Goal: Task Accomplishment & Management: Manage account settings

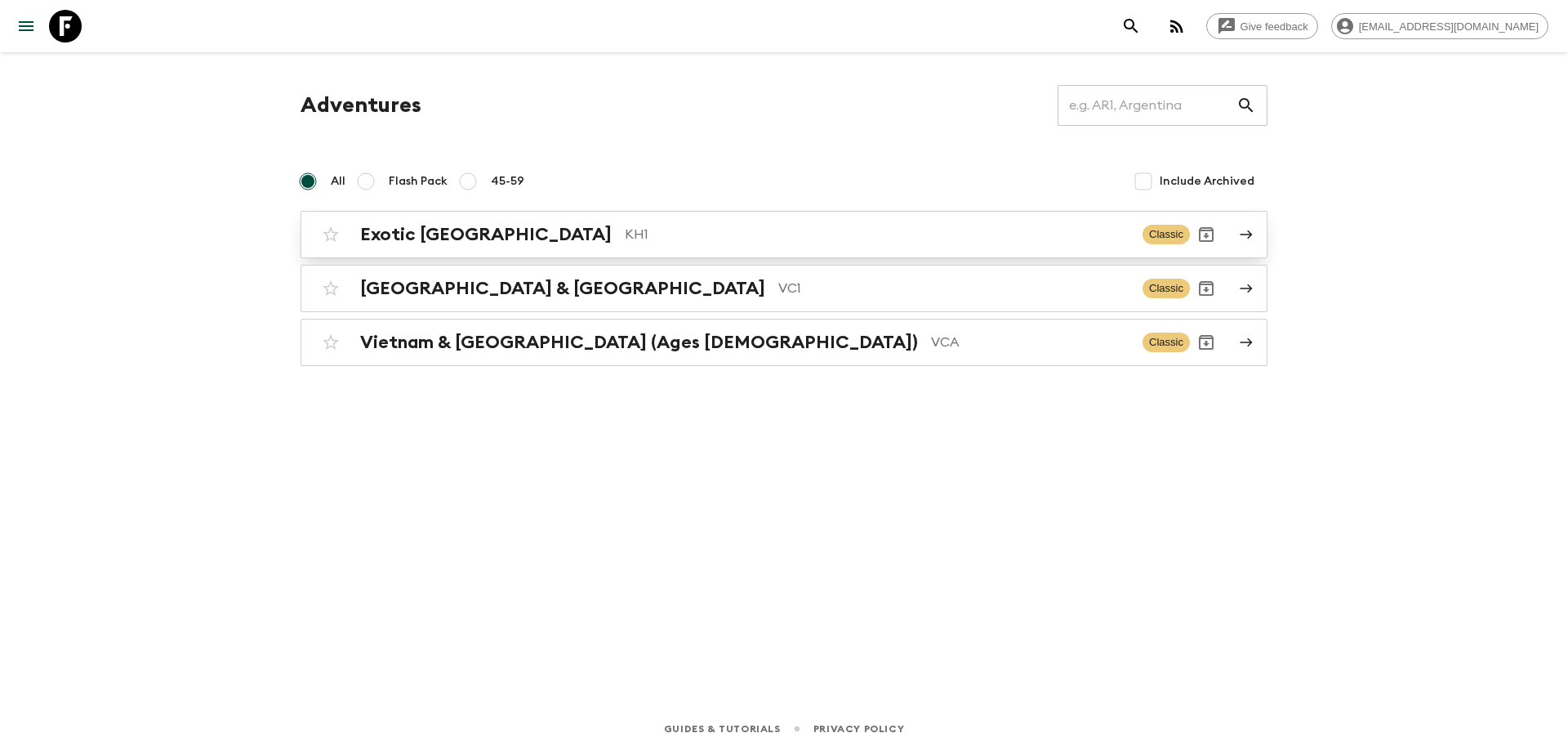
click at [624, 242] on p "KH1" at bounding box center [876, 235] width 505 height 20
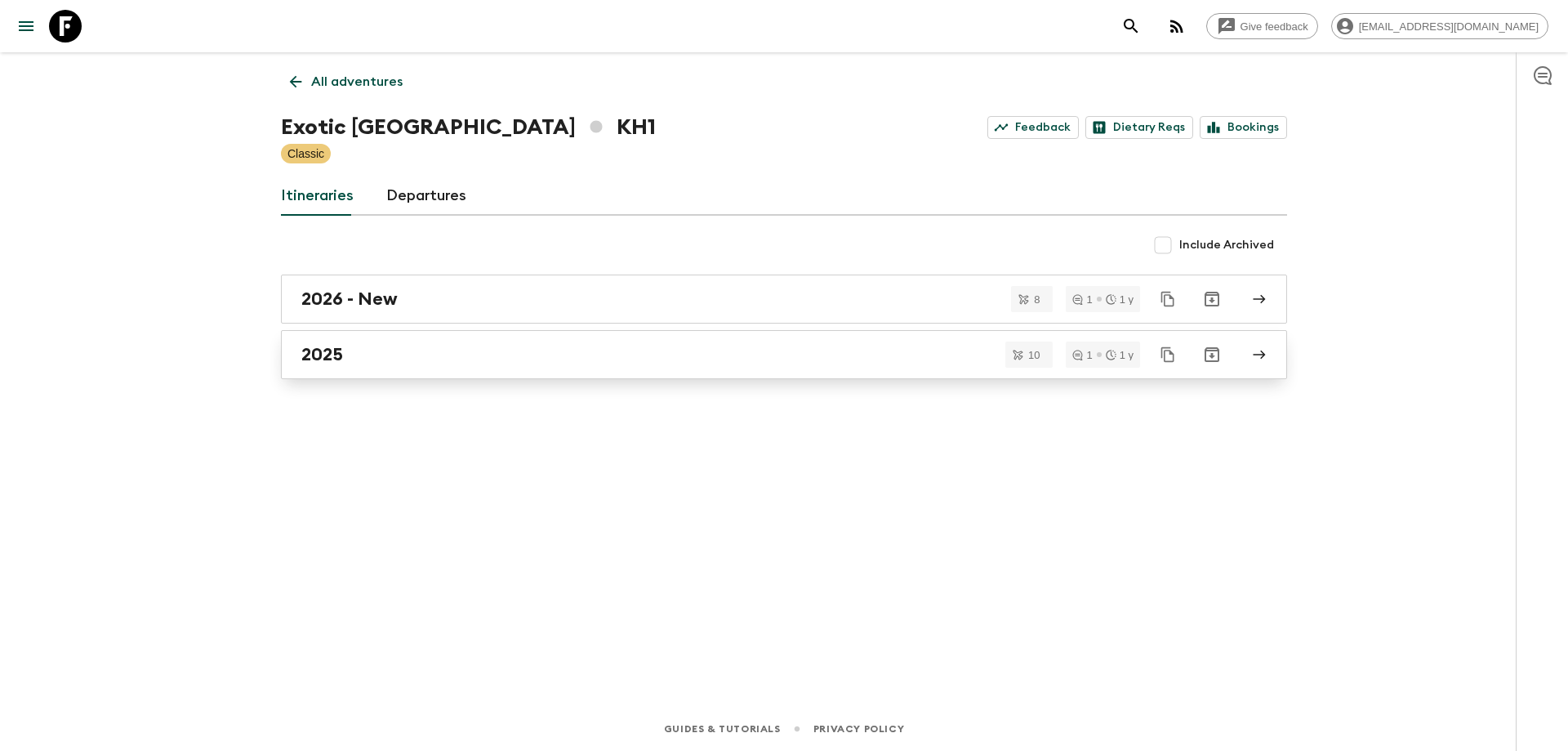
click at [416, 345] on div "2025" at bounding box center [768, 354] width 934 height 21
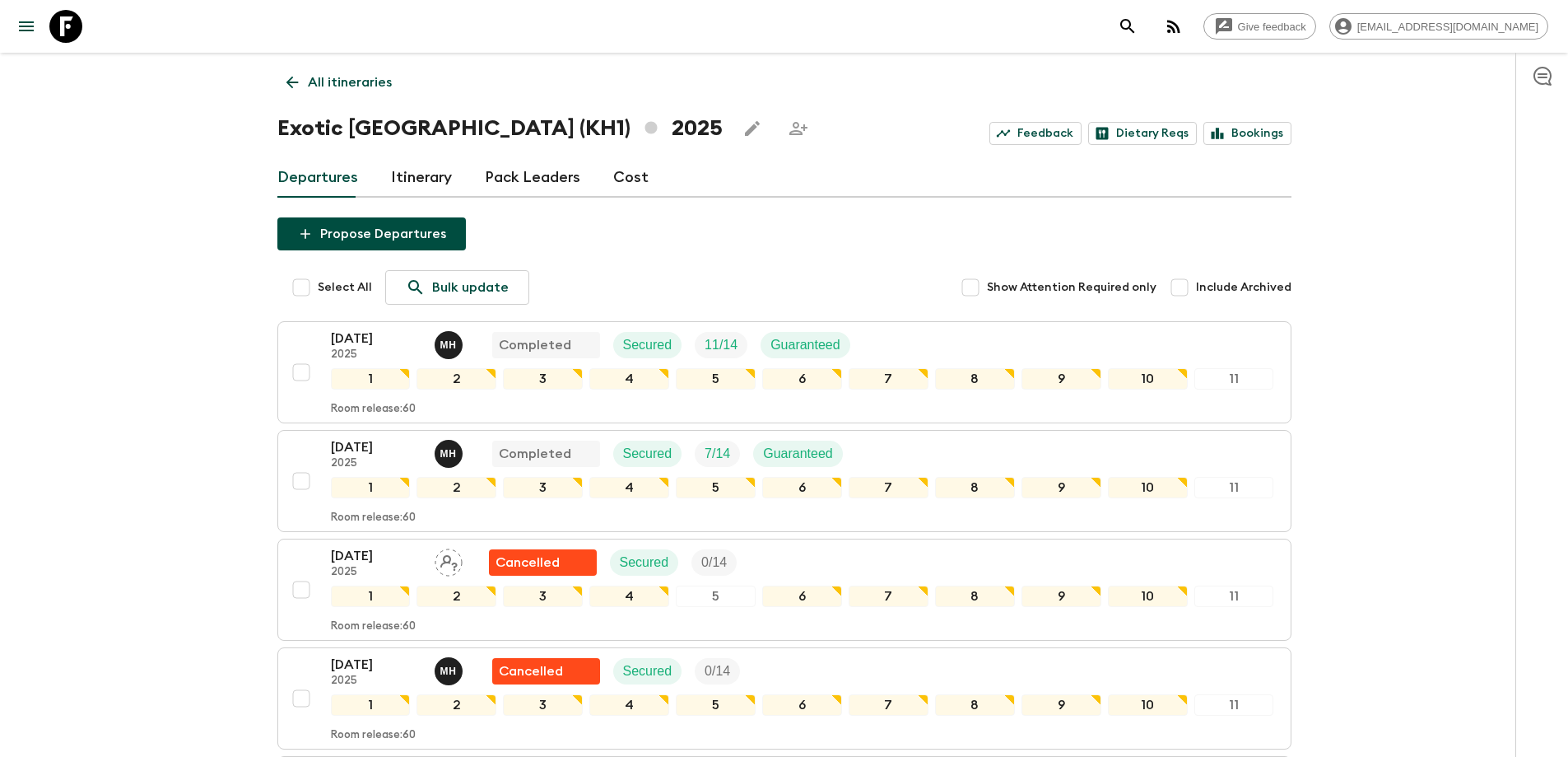
click at [282, 60] on div "All itineraries Exotic [GEOGRAPHIC_DATA] (KH1) 2025 Feedback Dietary Reqs Booki…" at bounding box center [784, 756] width 1053 height 1408
click at [284, 79] on icon at bounding box center [293, 83] width 18 height 18
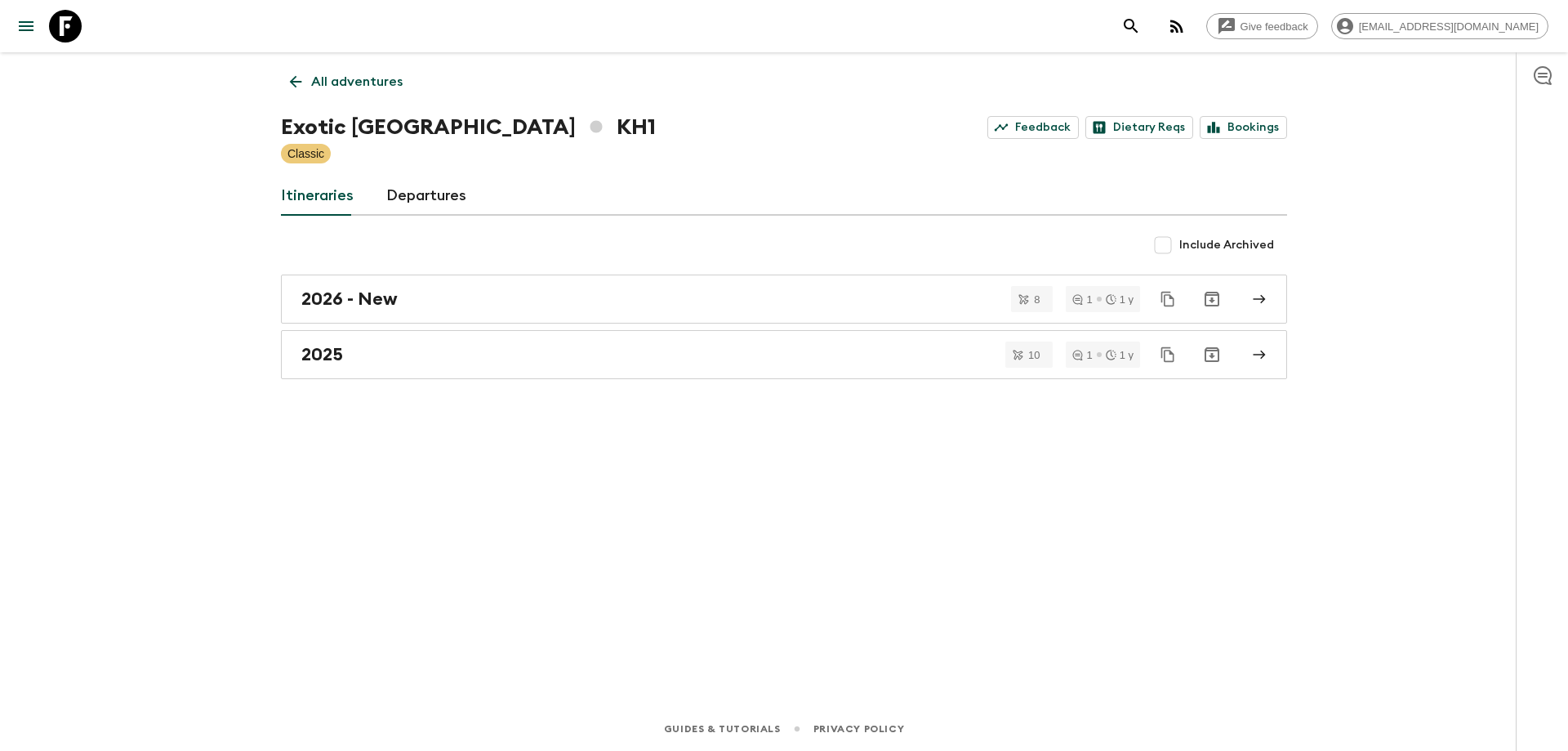
click at [286, 66] on link "All adventures" at bounding box center [347, 82] width 131 height 33
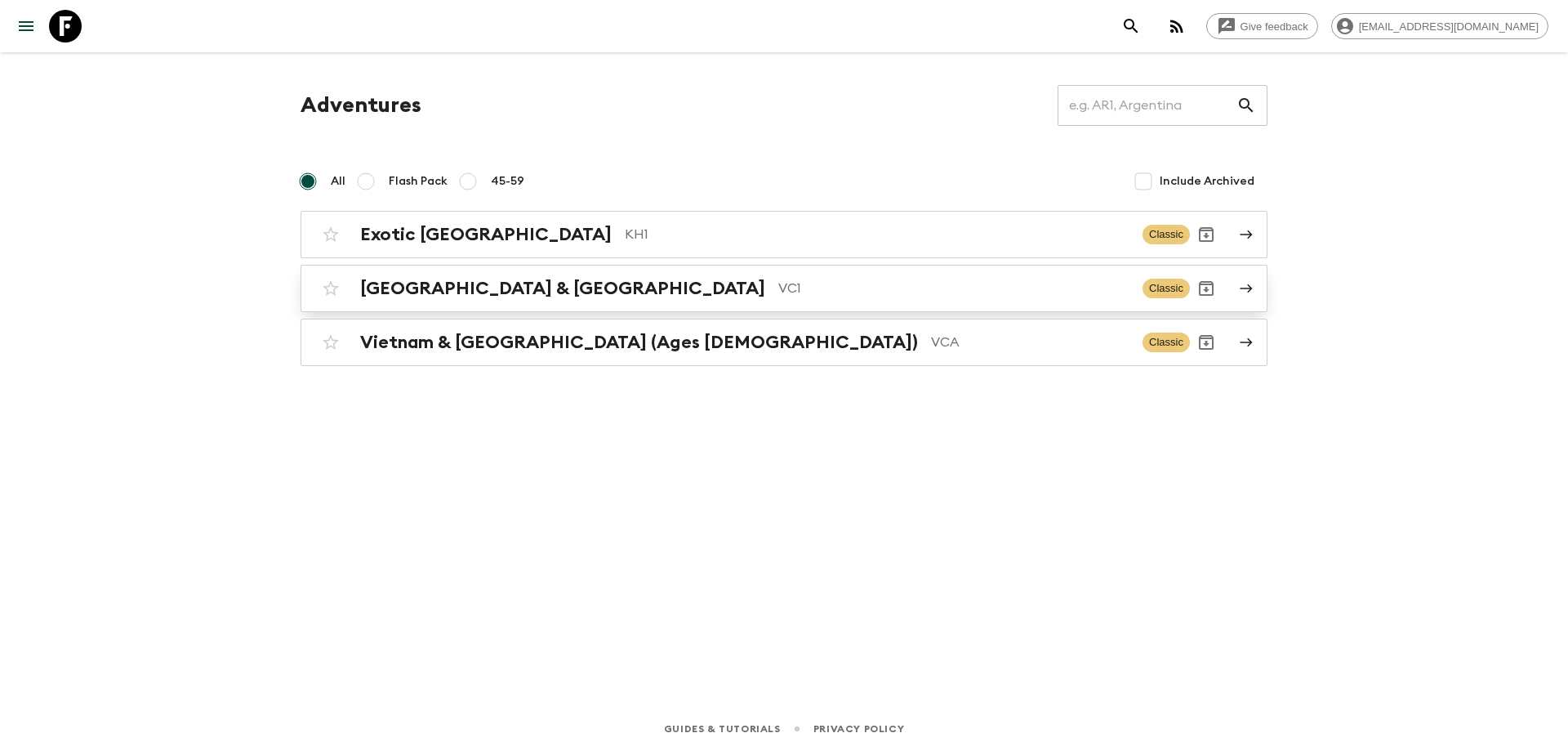
click at [449, 290] on h2 "[GEOGRAPHIC_DATA] & [GEOGRAPHIC_DATA]" at bounding box center [562, 288] width 405 height 21
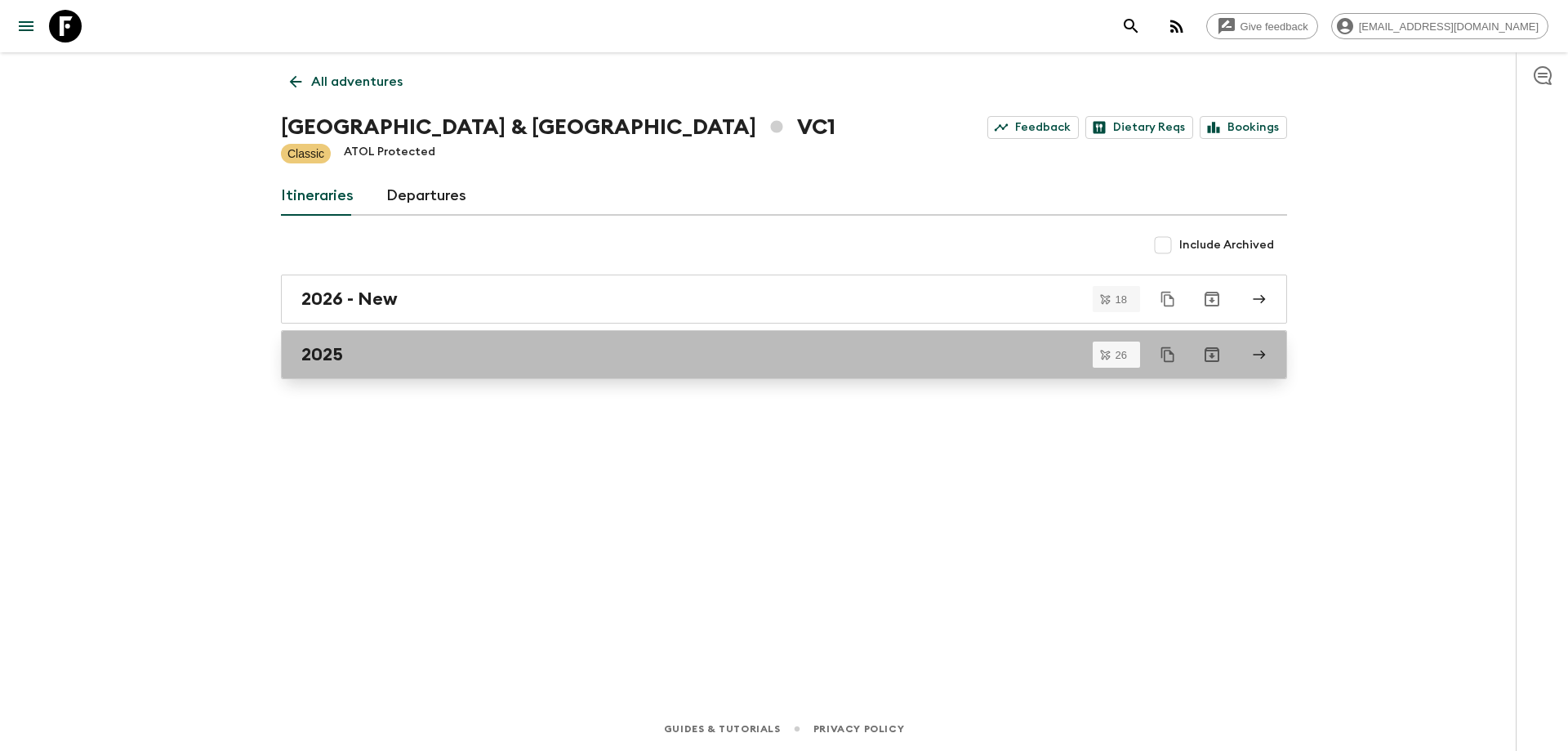
click at [389, 356] on div "2025" at bounding box center [768, 354] width 934 height 21
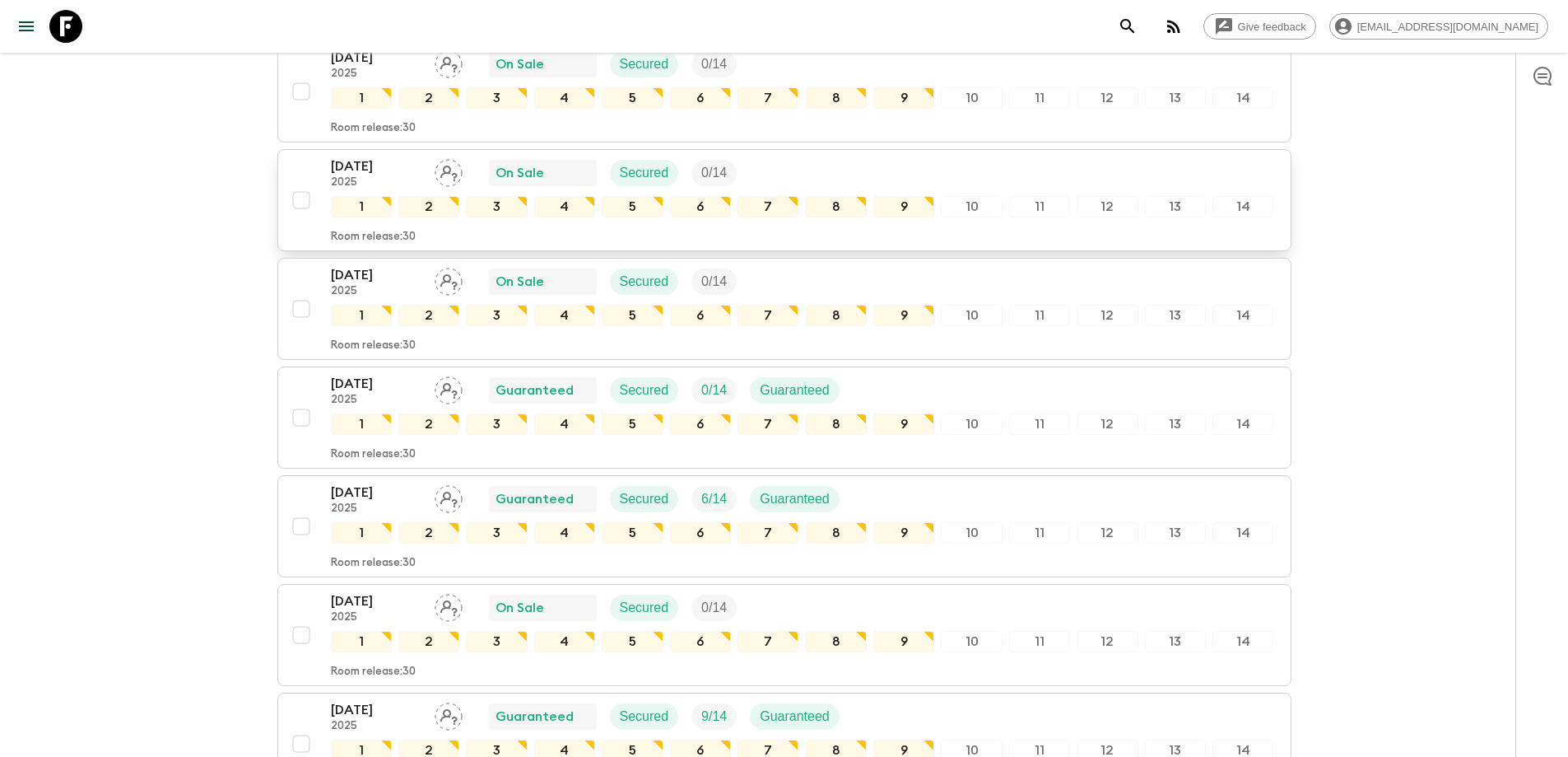
scroll to position [2451, 0]
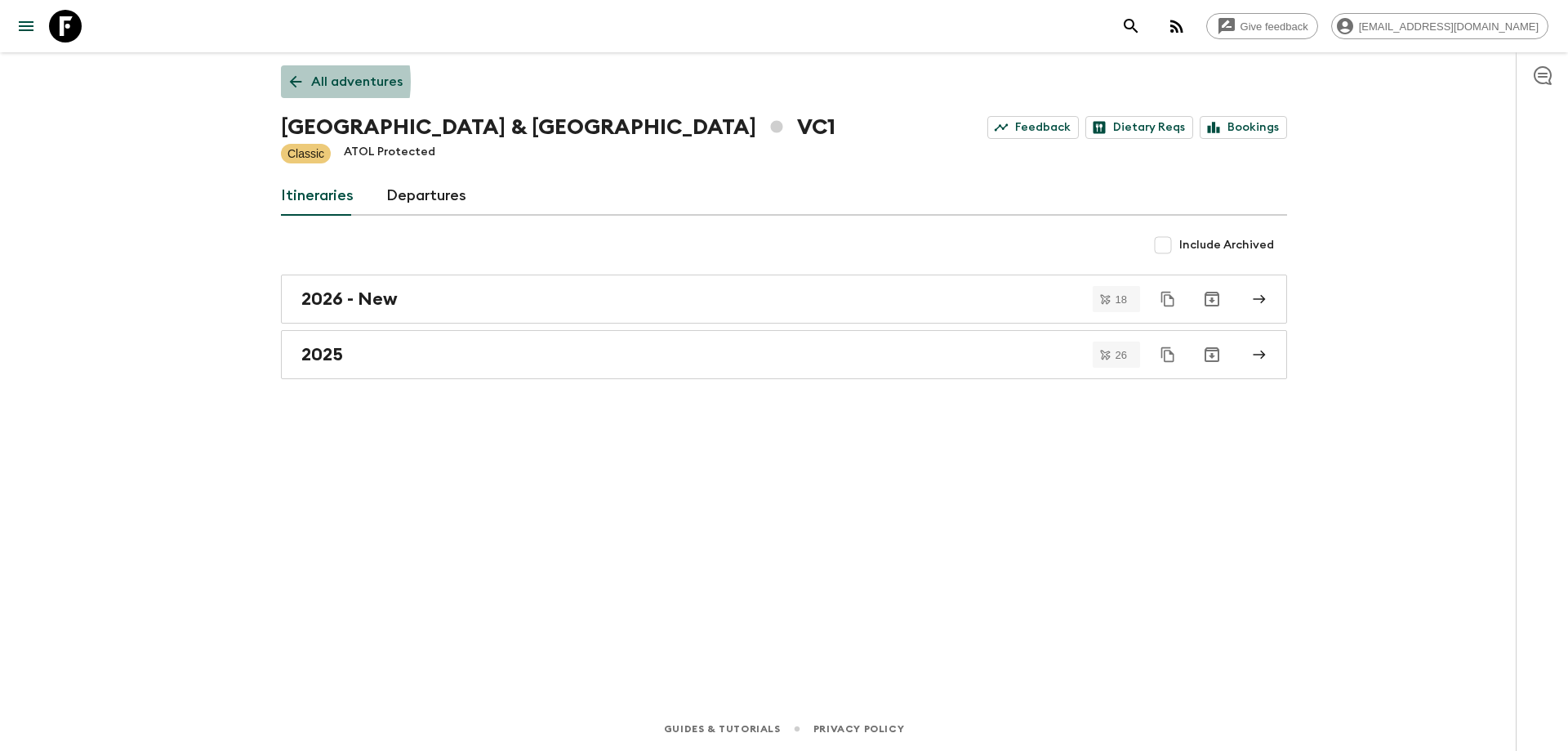
click at [283, 82] on link "All adventures" at bounding box center [347, 82] width 131 height 33
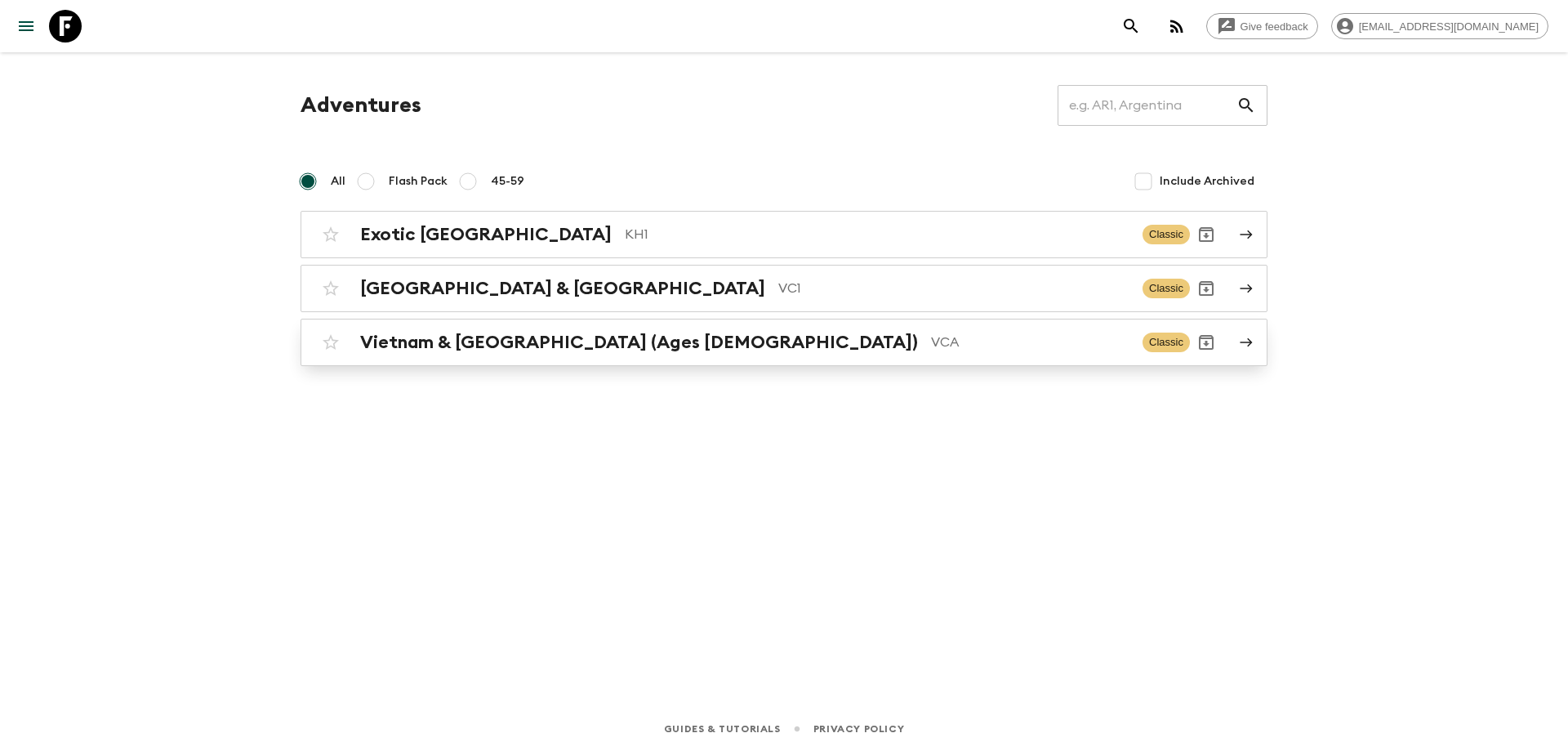
click at [497, 345] on h2 "Vietnam & [GEOGRAPHIC_DATA] (Ages [DEMOGRAPHIC_DATA])" at bounding box center [639, 341] width 558 height 21
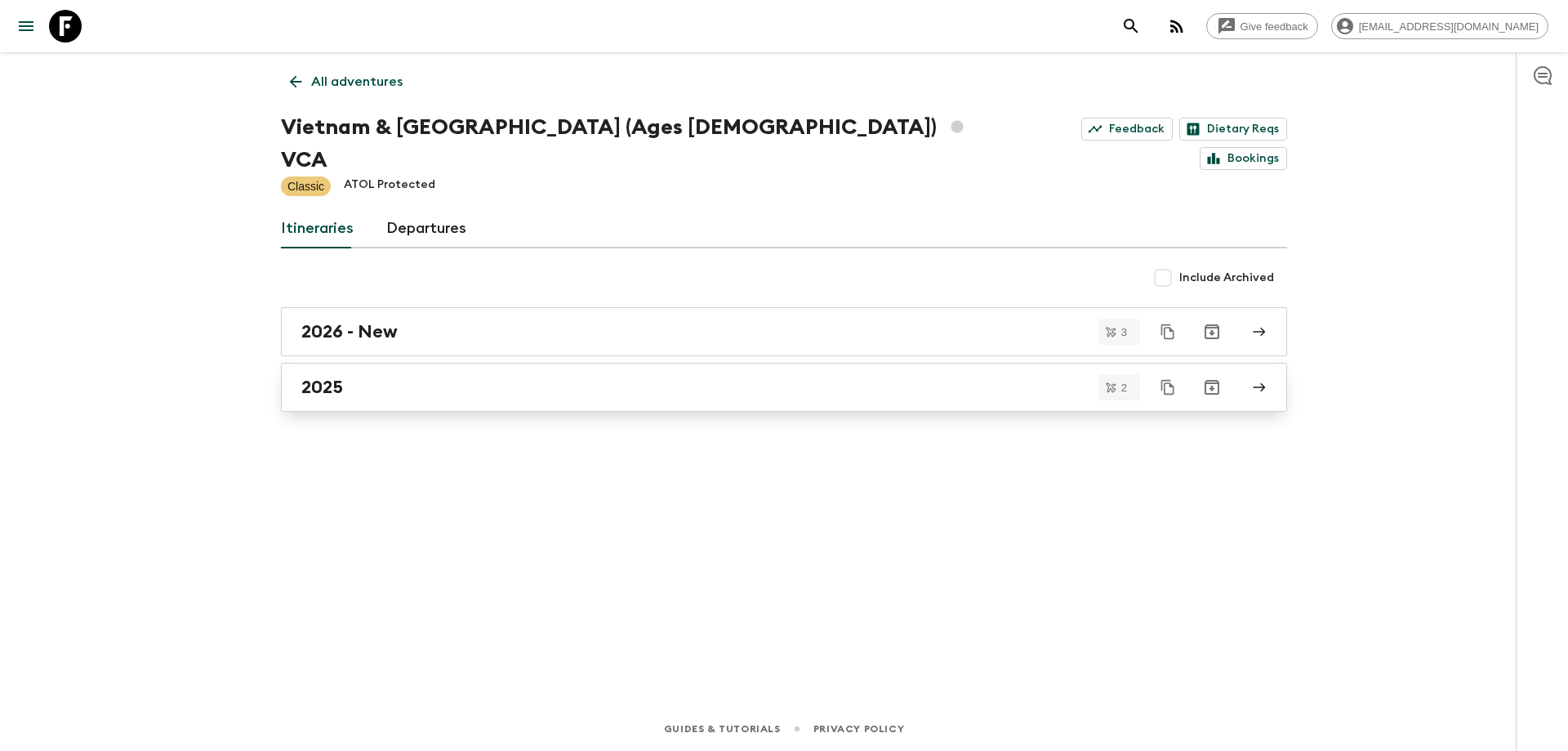
click at [404, 377] on div "2025" at bounding box center [768, 387] width 934 height 21
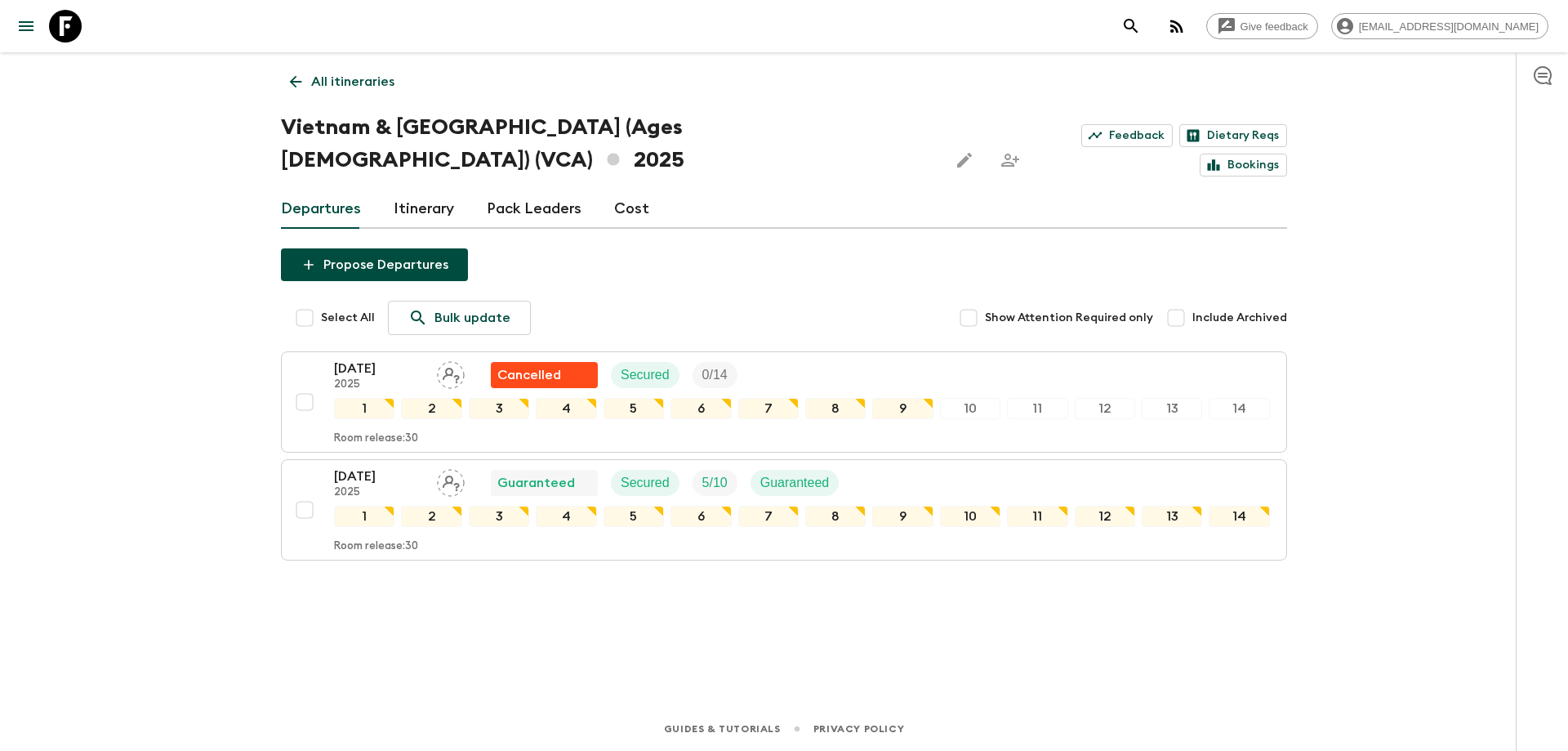
click at [274, 70] on div "All itineraries [GEOGRAPHIC_DATA] & [GEOGRAPHIC_DATA] (Ages [DEMOGRAPHIC_DATA])…" at bounding box center [784, 356] width 1045 height 608
click at [282, 75] on link "All itineraries" at bounding box center [342, 82] width 123 height 33
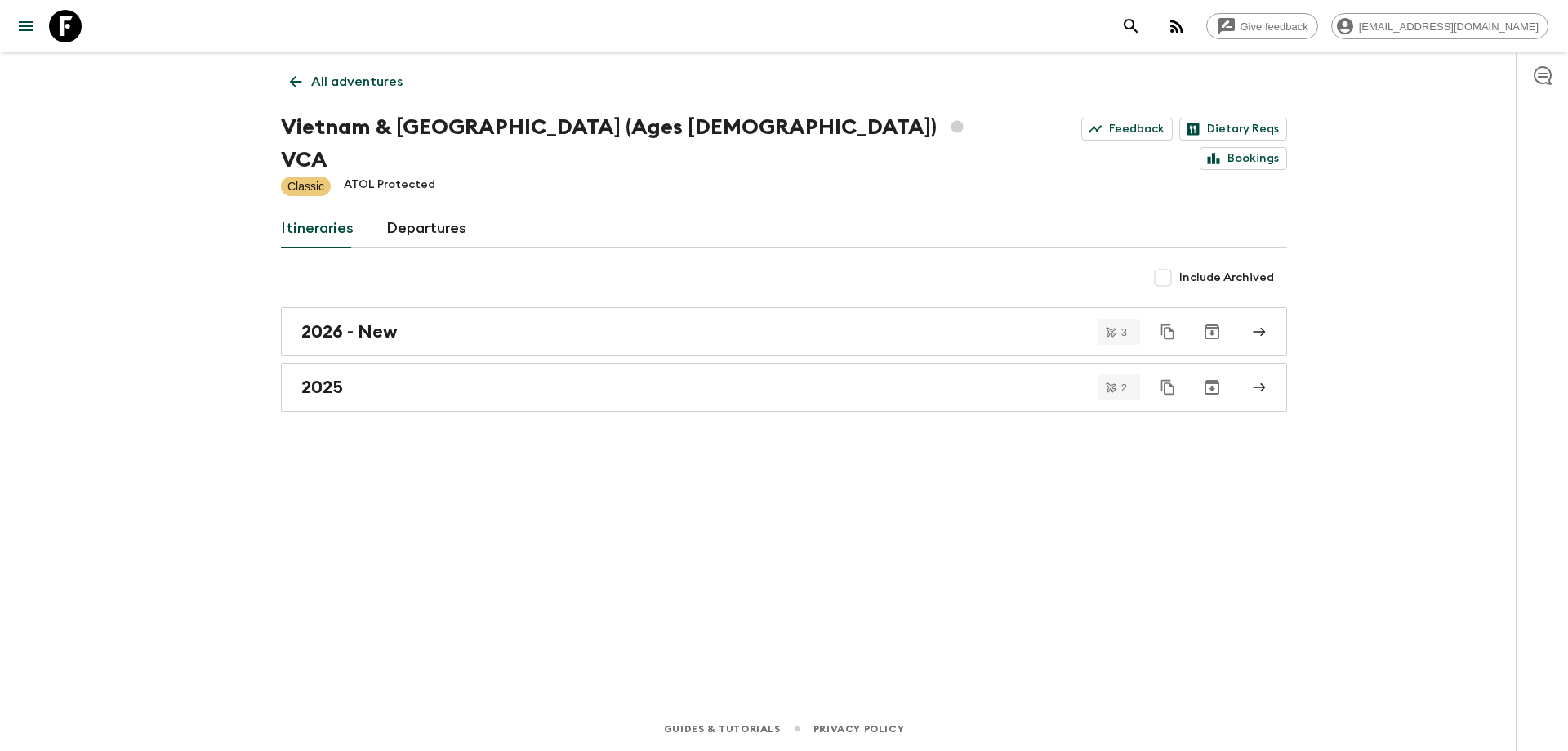
click at [304, 84] on icon at bounding box center [296, 82] width 18 height 18
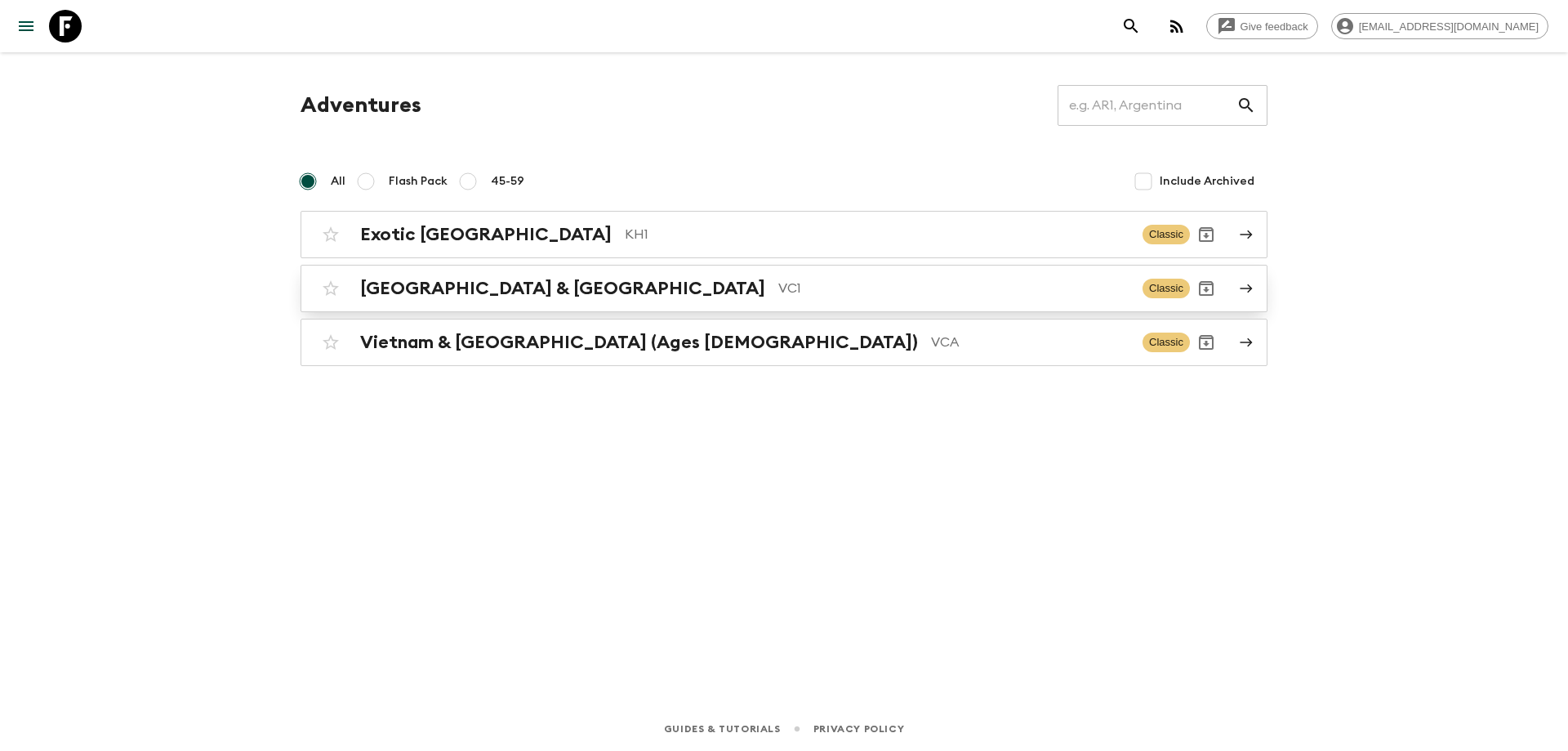
click at [464, 304] on div "Vietnam & Cambodia VC1 Classic" at bounding box center [752, 289] width 875 height 33
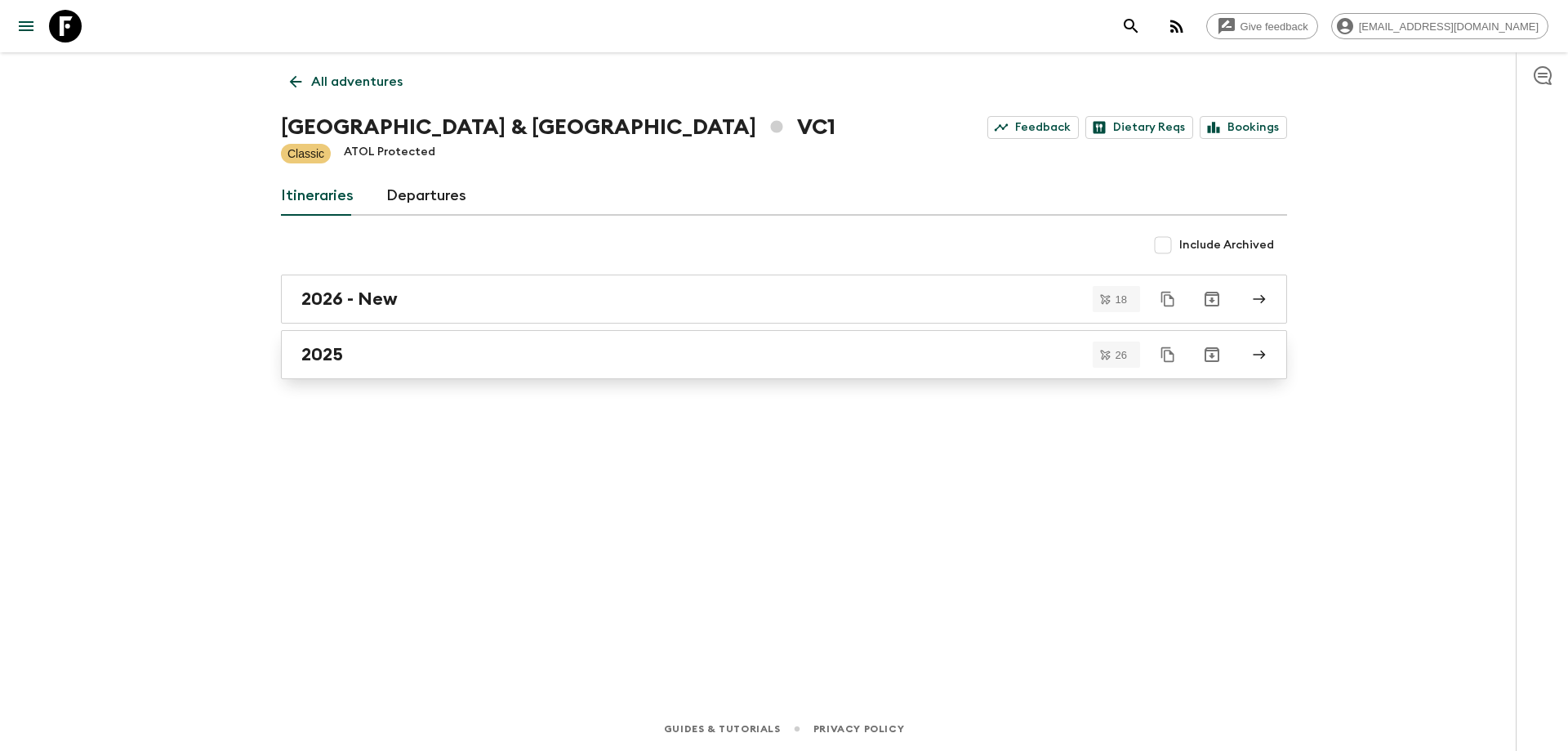
click at [449, 356] on div "2025" at bounding box center [768, 354] width 934 height 21
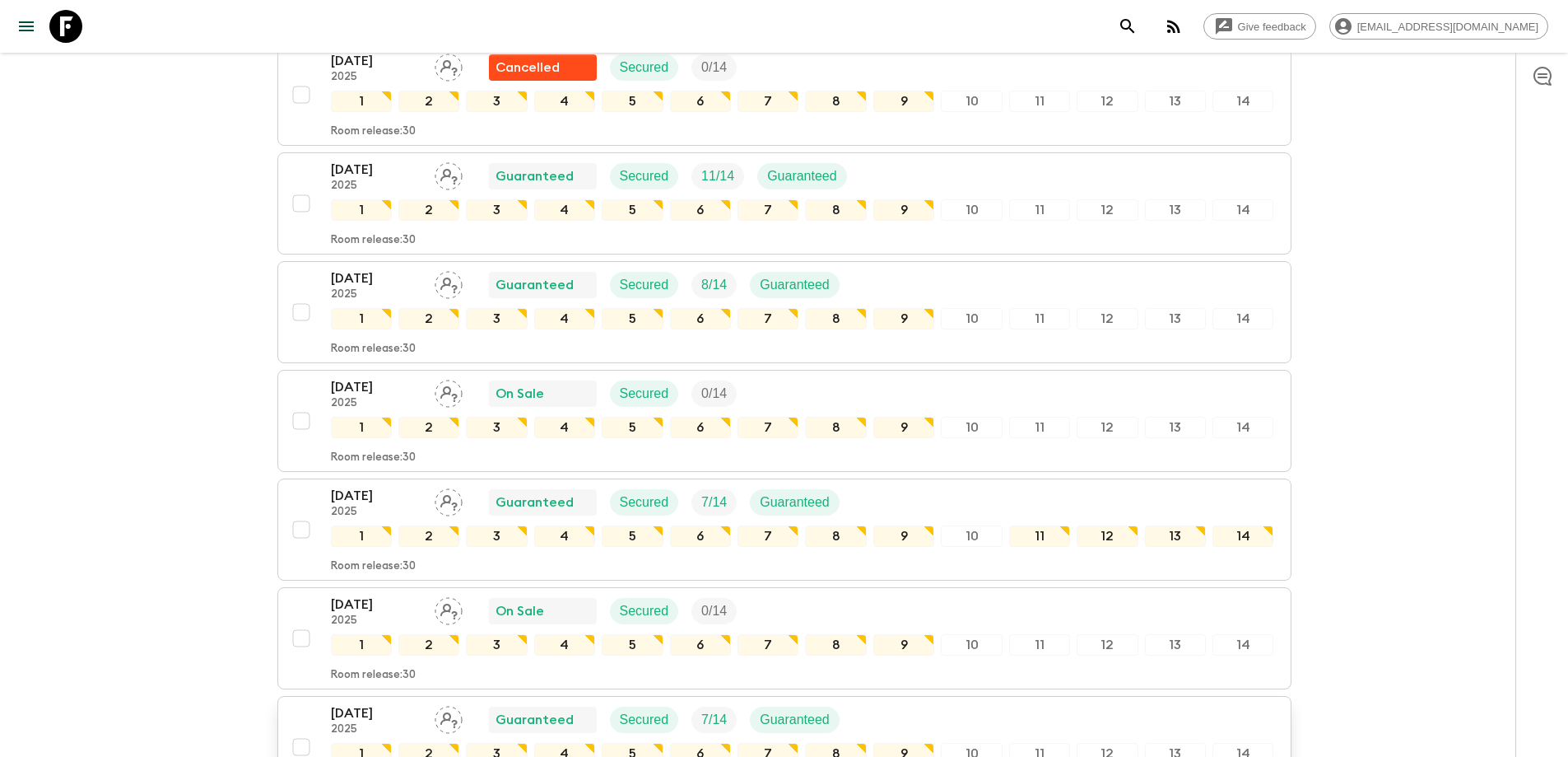
scroll to position [1431, 0]
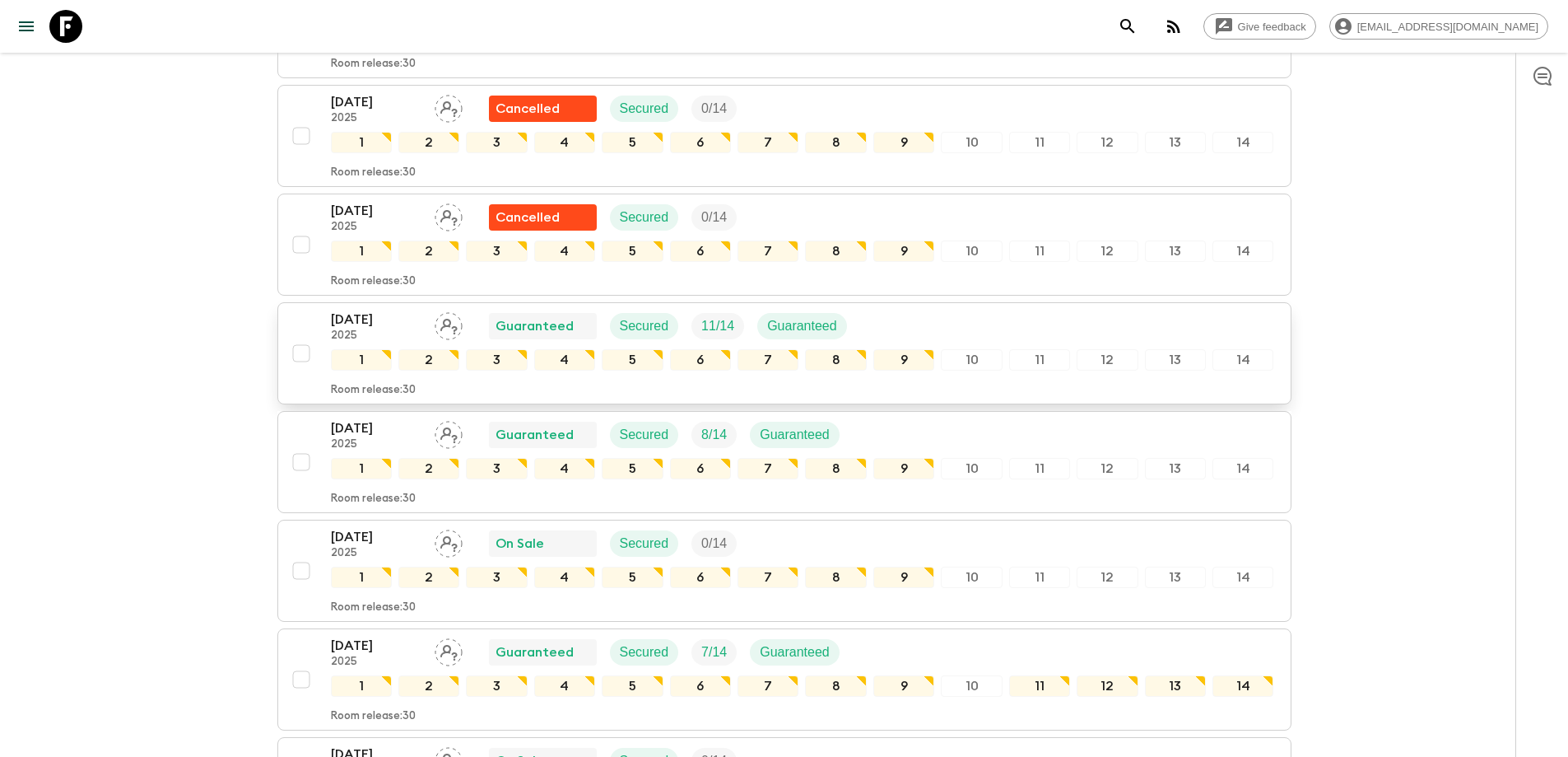
click at [367, 320] on p "[DATE]" at bounding box center [376, 319] width 91 height 20
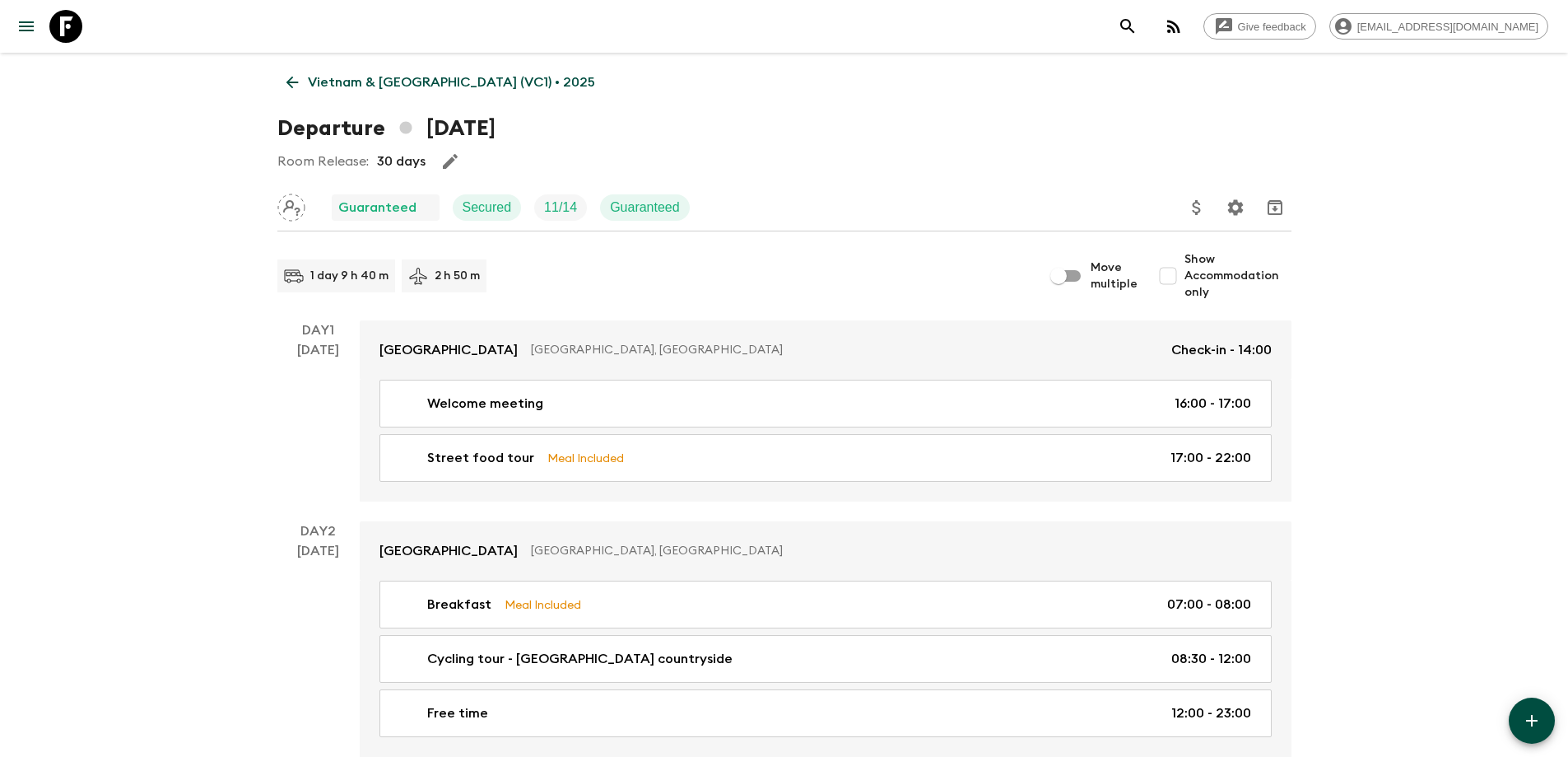
click at [301, 205] on icon "Assign pack leader" at bounding box center [291, 207] width 28 height 28
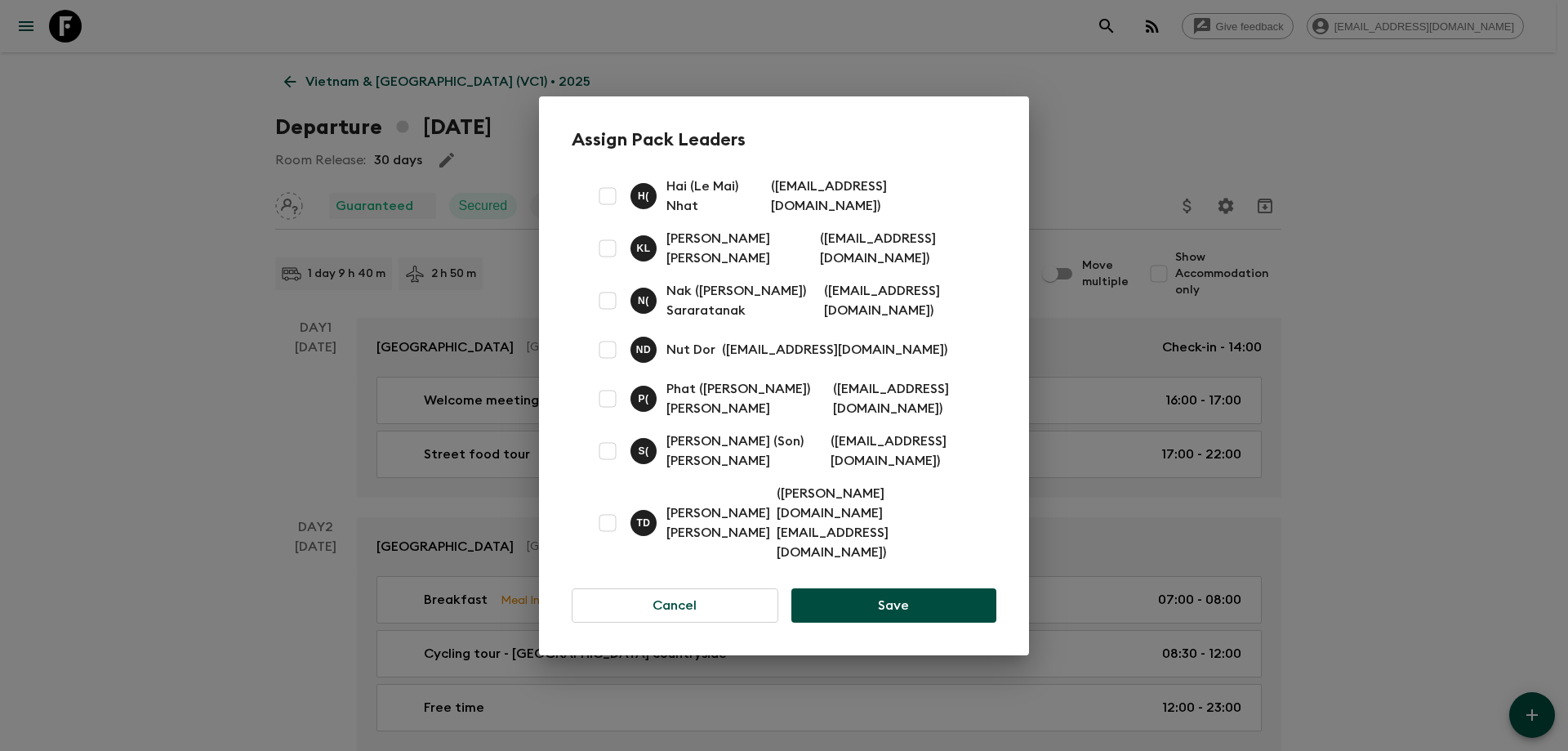
click at [1428, 390] on div "Assign Pack Leaders H ( Hai (Le Mai) Nhat ( [EMAIL_ADDRESS][DOMAIN_NAME] ) [PER…" at bounding box center [784, 375] width 1568 height 751
